Goal: Information Seeking & Learning: Learn about a topic

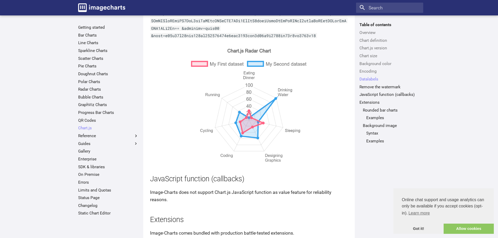
scroll to position [2174, 0]
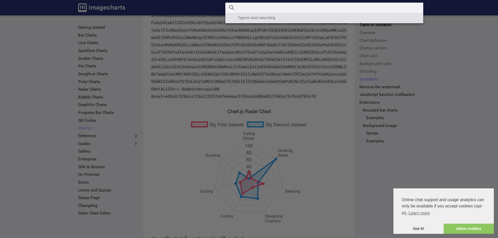
click at [373, 6] on input "Search" at bounding box center [324, 8] width 198 height 10
type input "heatmap"
click at [50, 96] on label "Header" at bounding box center [249, 238] width 498 height 476
click at [0, 0] on input "checkbox" at bounding box center [0, 0] width 0 height 0
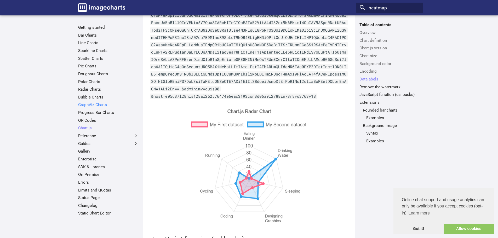
click at [88, 106] on link "GraphViz Charts" at bounding box center [108, 104] width 60 height 5
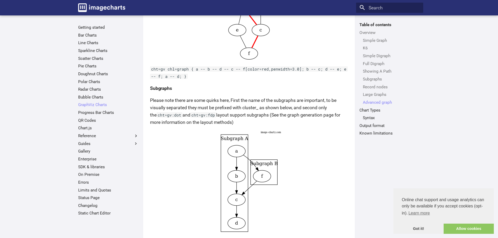
scroll to position [822, 0]
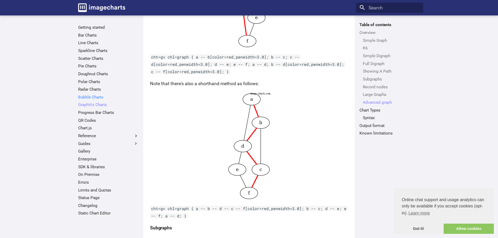
click at [83, 96] on link "Bubble Charts" at bounding box center [108, 97] width 60 height 5
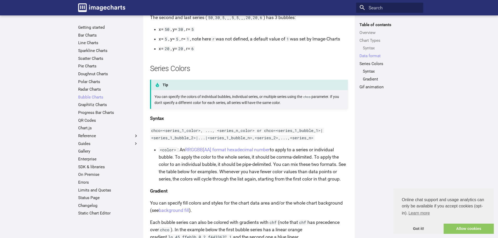
scroll to position [627, 0]
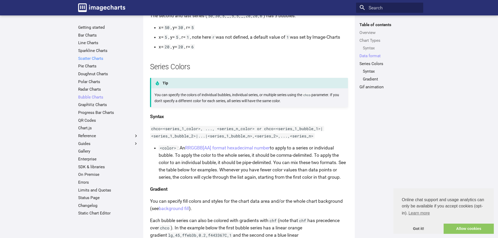
click at [92, 57] on link "Scatter Charts" at bounding box center [108, 58] width 60 height 5
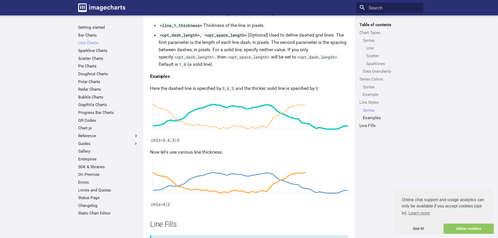
scroll to position [1379, 0]
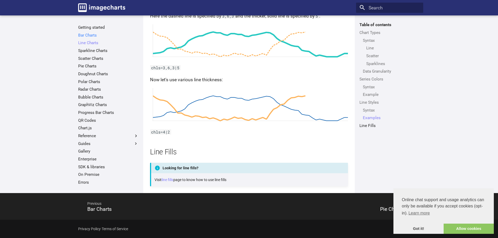
click at [83, 36] on link "Bar Charts" at bounding box center [108, 35] width 60 height 5
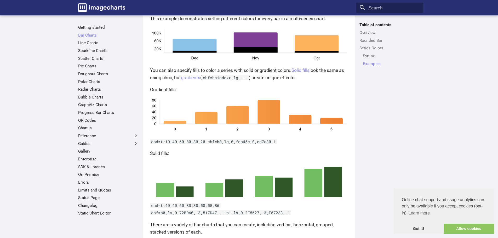
scroll to position [1096, 0]
